Goal: Task Accomplishment & Management: Complete application form

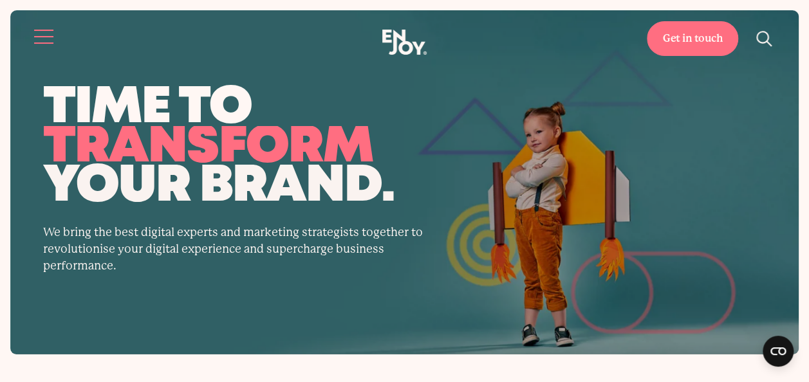
click at [38, 37] on button "Site navigation" at bounding box center [44, 36] width 27 height 27
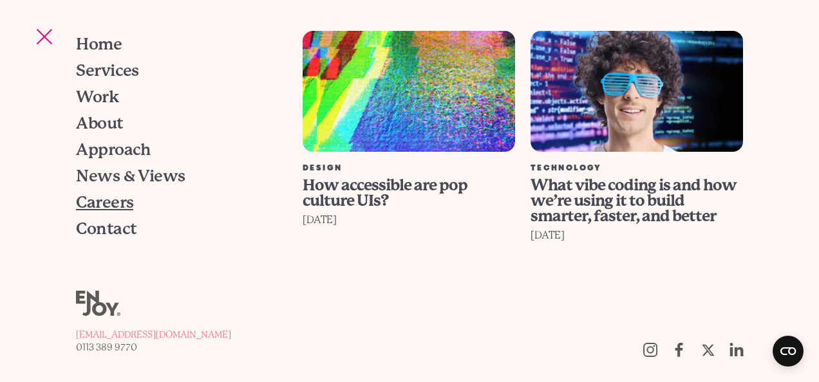
click at [122, 203] on span "Careers" at bounding box center [104, 202] width 57 height 16
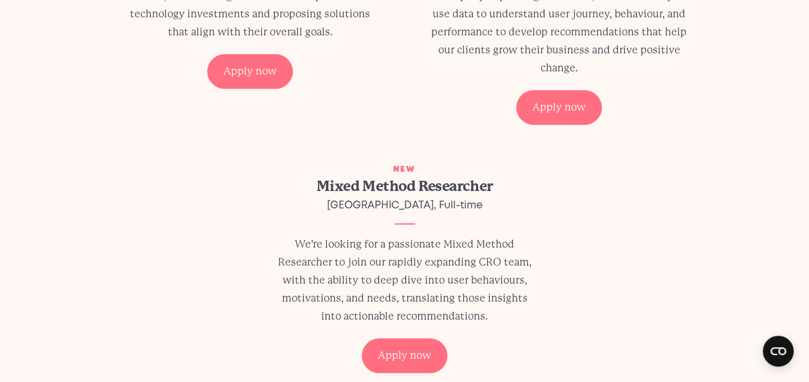
scroll to position [515, 0]
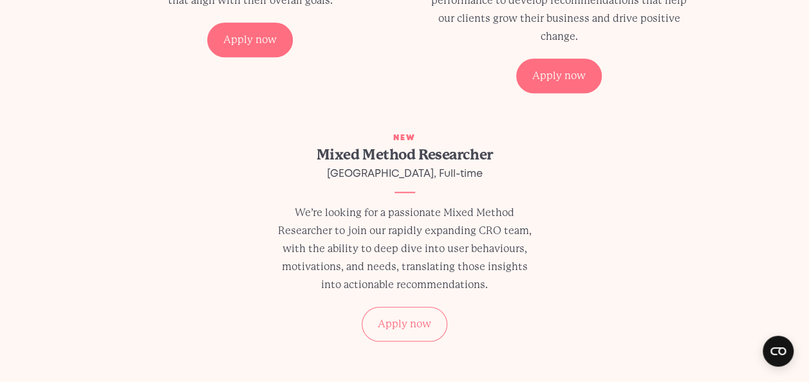
click at [431, 321] on div "Apply now" at bounding box center [405, 324] width 86 height 35
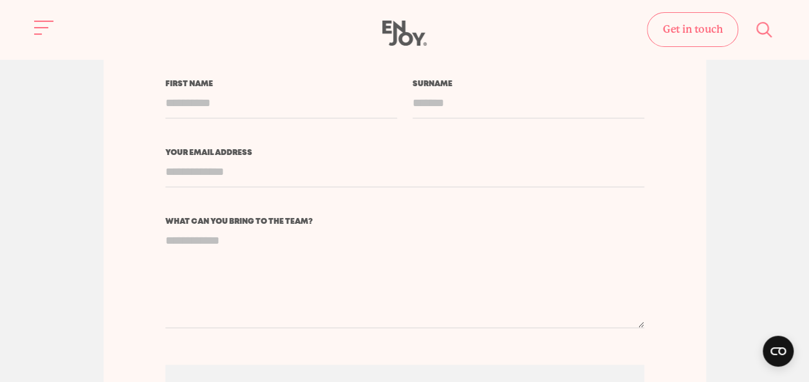
scroll to position [3026, 0]
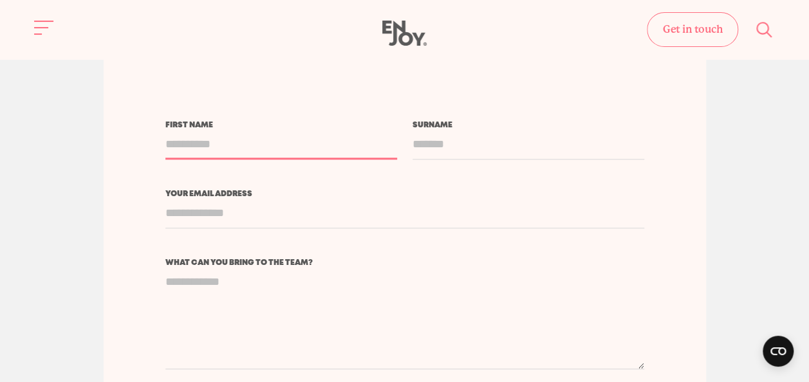
click at [300, 129] on input "First name" at bounding box center [281, 144] width 232 height 30
type input "*****"
type input "******"
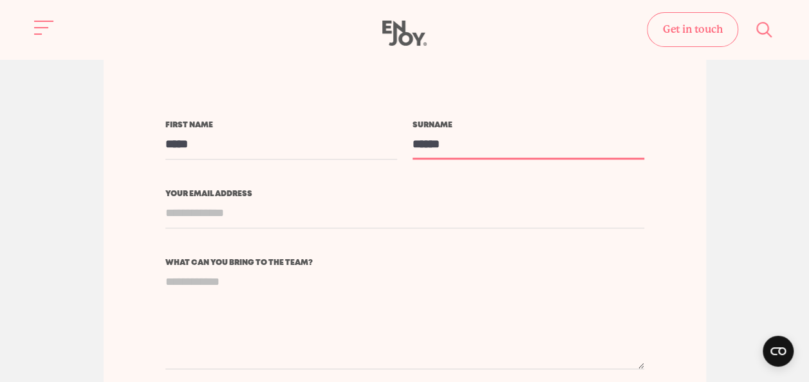
type input "**********"
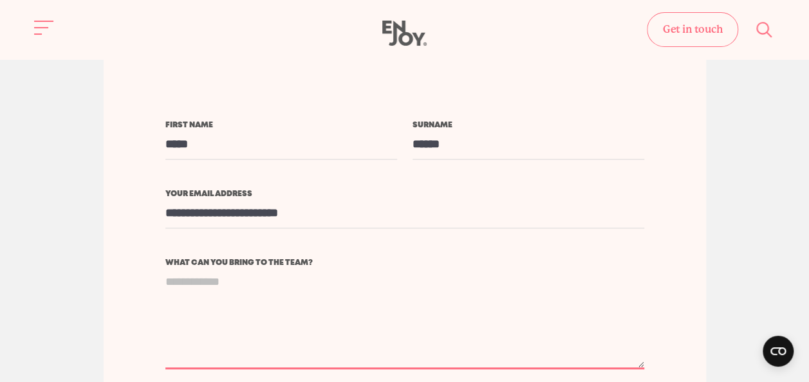
click at [370, 267] on textarea "What can you bring to the team?" at bounding box center [404, 318] width 479 height 102
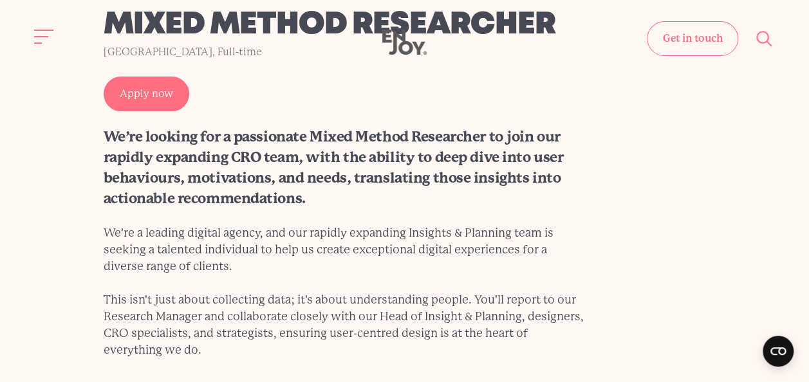
scroll to position [0, 0]
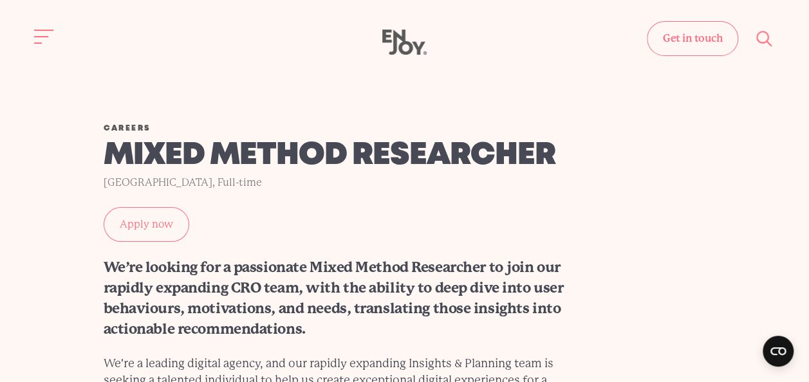
click at [160, 227] on link "Apply now" at bounding box center [147, 224] width 86 height 35
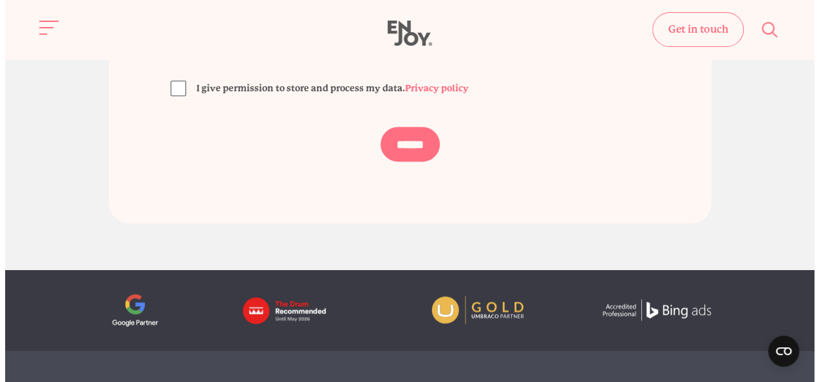
scroll to position [3384, 0]
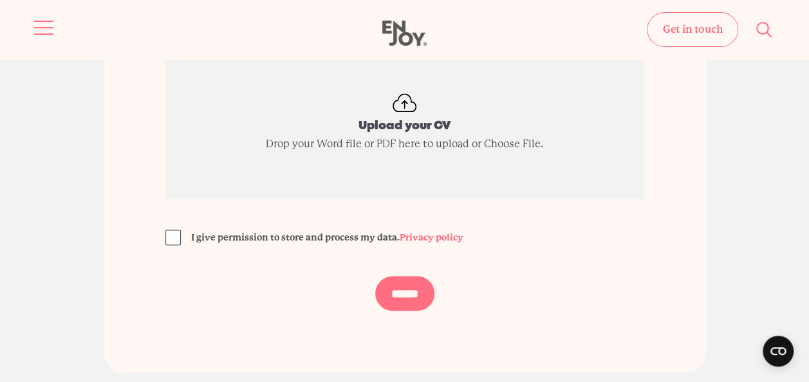
click at [32, 24] on button "Site navigation" at bounding box center [44, 27] width 27 height 27
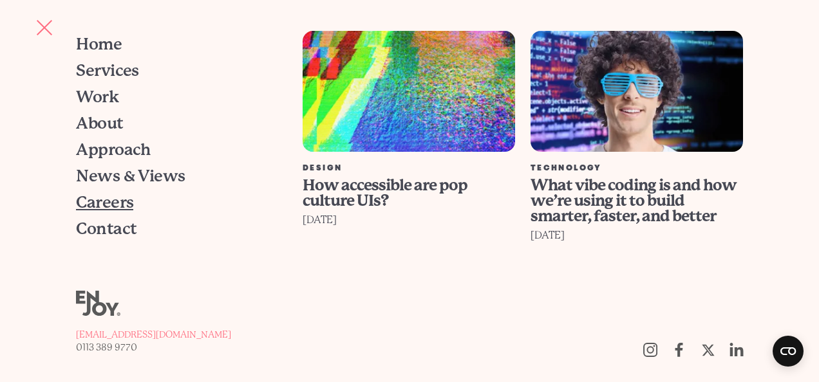
click at [116, 204] on span "Careers" at bounding box center [104, 202] width 57 height 16
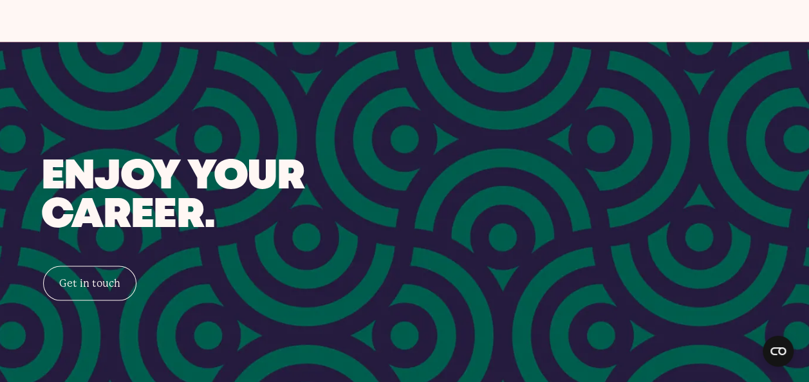
scroll to position [1159, 0]
